Goal: Task Accomplishment & Management: Use online tool/utility

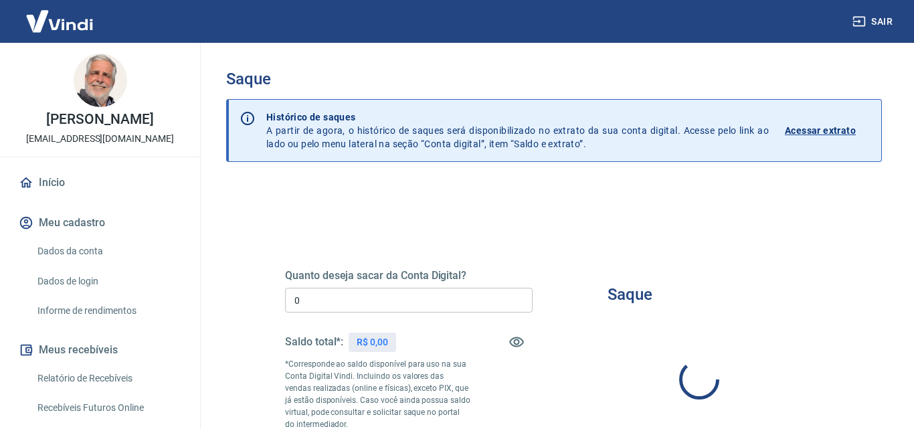
type input "R$ 0,00"
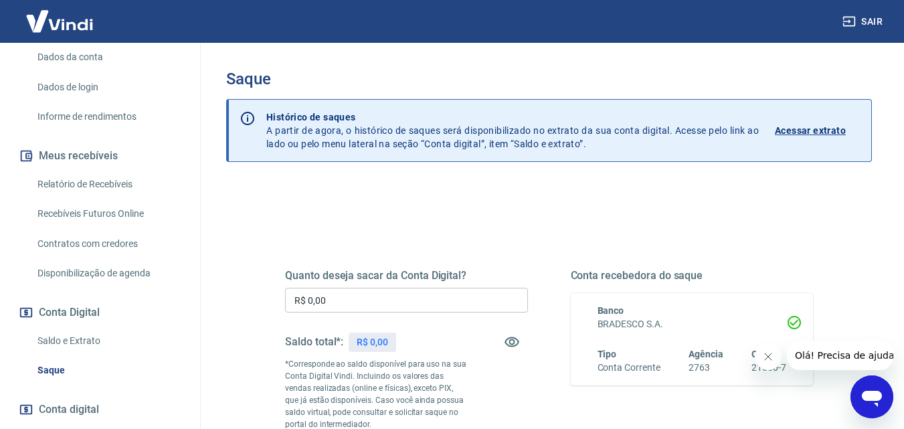
scroll to position [201, 0]
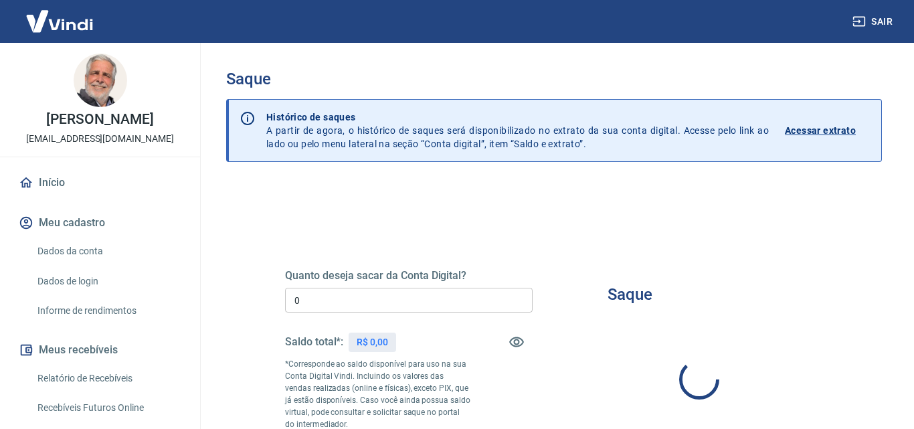
type input "R$ 0,00"
